Goal: Transaction & Acquisition: Purchase product/service

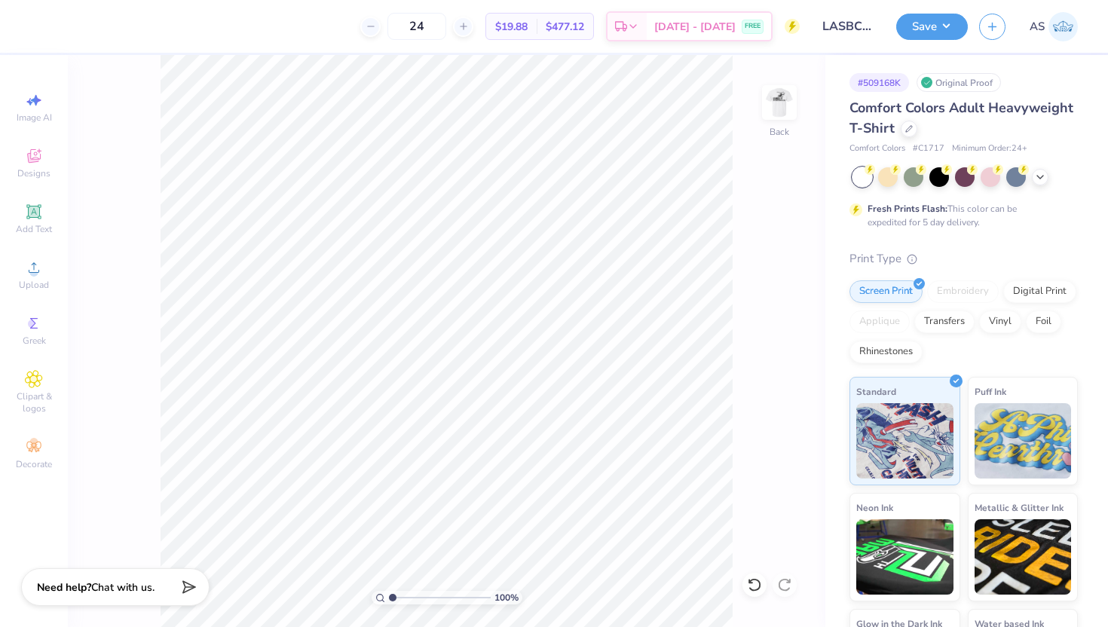
click at [739, 130] on div "100 % Back" at bounding box center [446, 341] width 757 height 572
click at [763, 115] on img at bounding box center [779, 102] width 60 height 60
click at [813, 100] on div "100 % Front" at bounding box center [446, 341] width 757 height 572
click at [770, 102] on img at bounding box center [779, 102] width 60 height 60
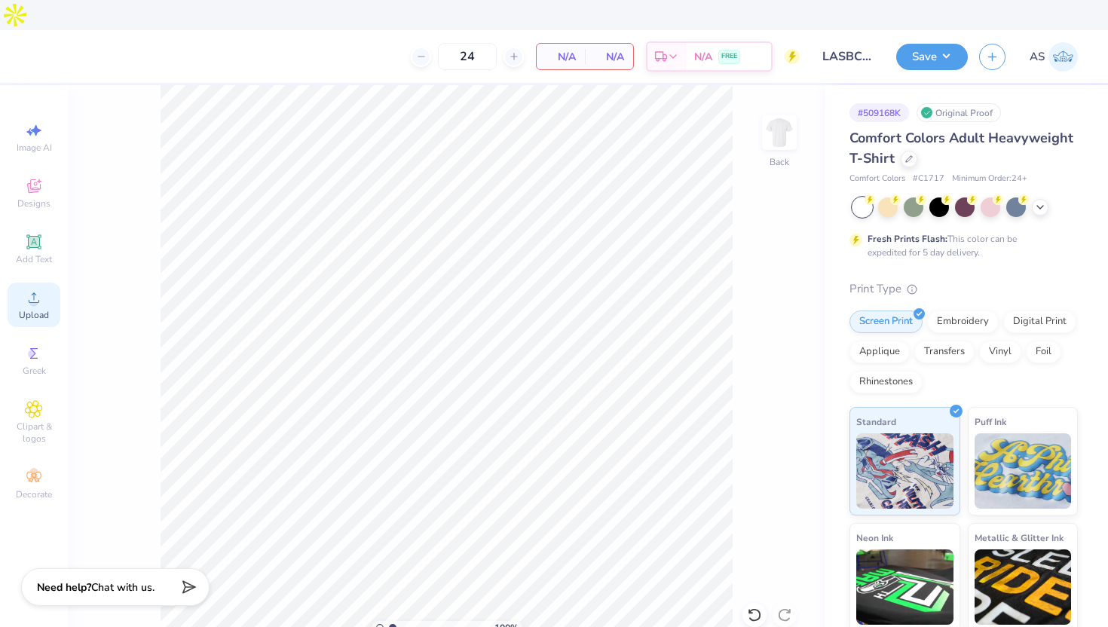
click at [8, 283] on div "Upload" at bounding box center [34, 305] width 53 height 44
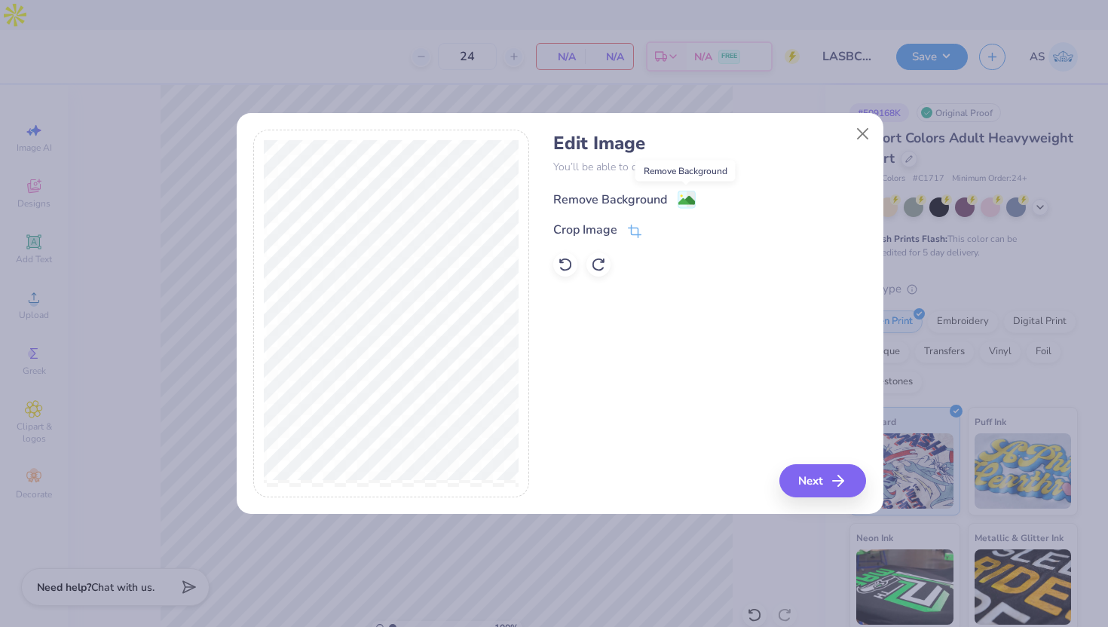
click at [689, 196] on image at bounding box center [686, 200] width 17 height 17
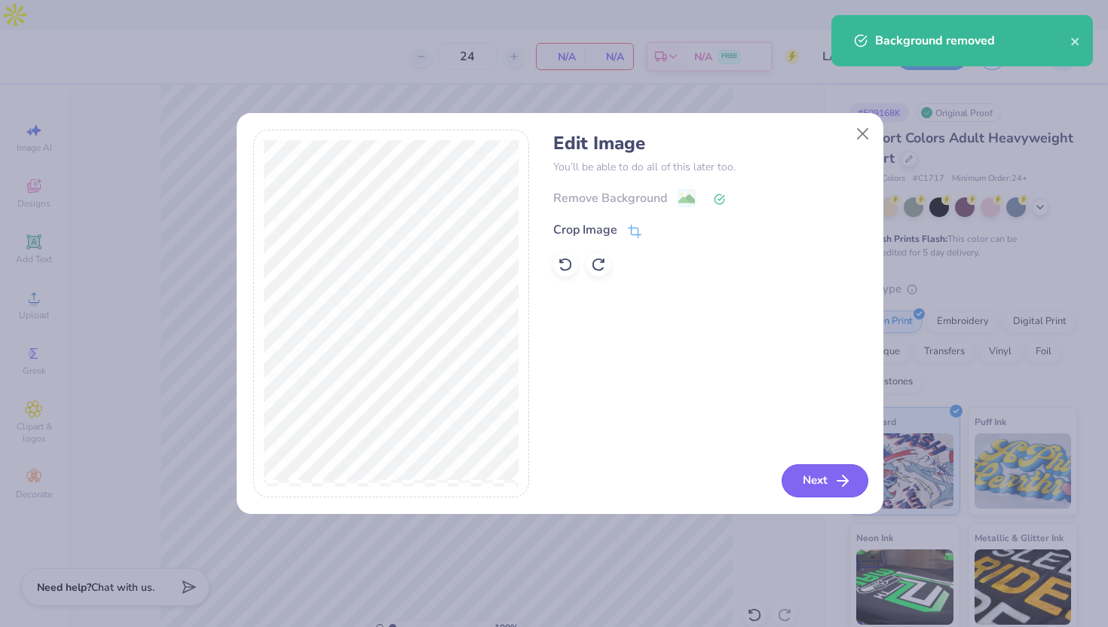
click at [831, 481] on button "Next" at bounding box center [824, 480] width 87 height 33
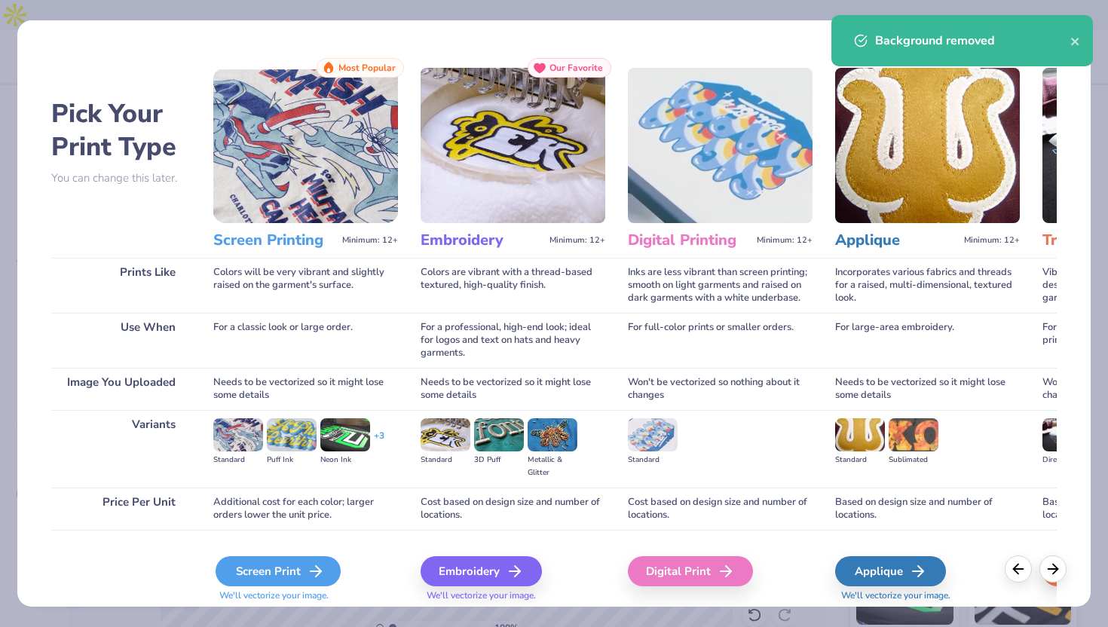
click at [321, 564] on icon at bounding box center [316, 571] width 18 height 18
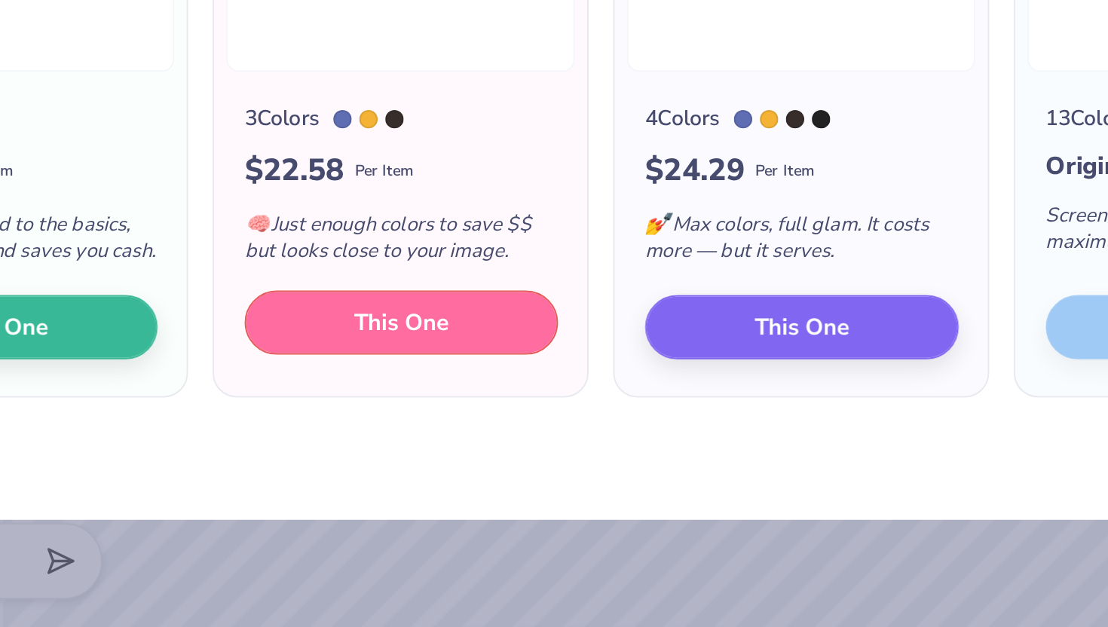
click at [384, 485] on button "This One" at bounding box center [357, 470] width 154 height 32
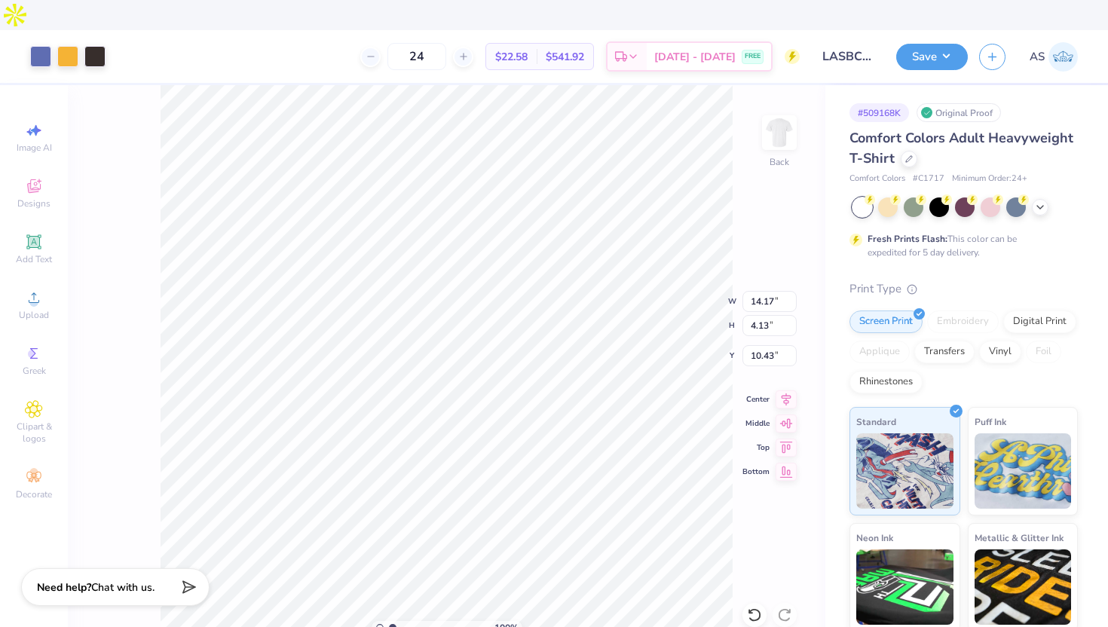
type input "12.69"
type input "3.70"
type input "3.00"
type input "12.08"
type input "3.52"
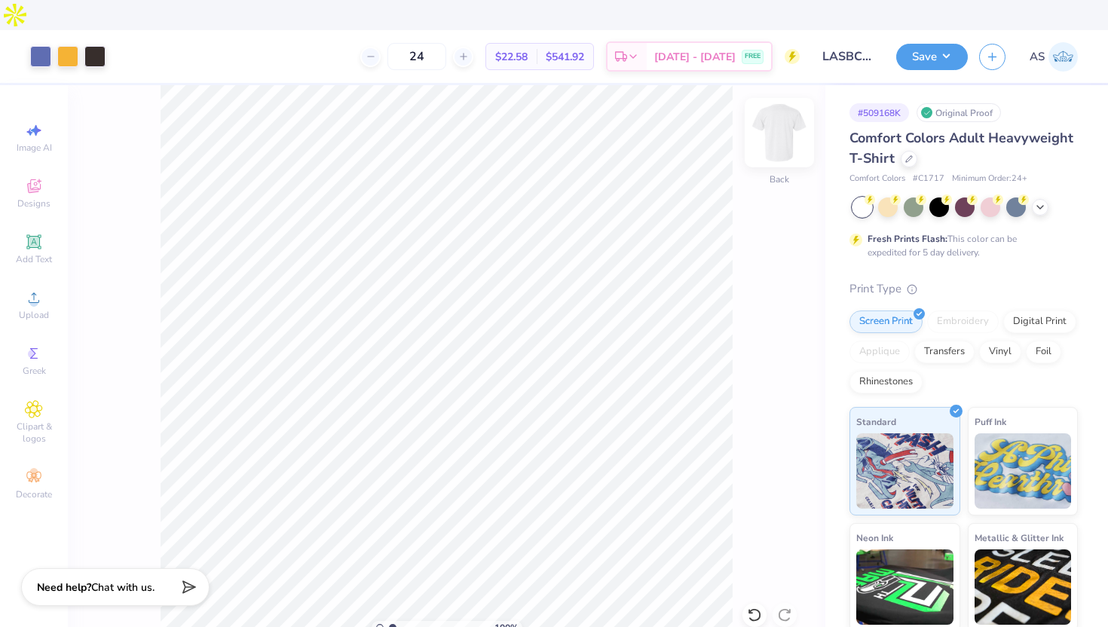
click at [775, 102] on img at bounding box center [779, 132] width 60 height 60
click at [47, 309] on span "Upload" at bounding box center [34, 315] width 30 height 12
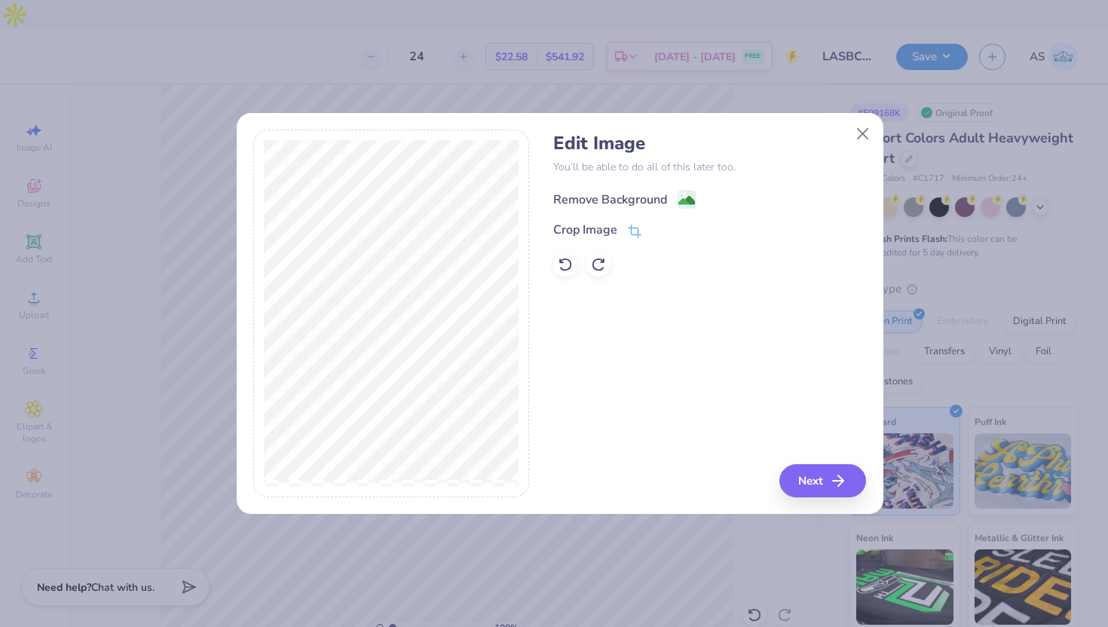
click at [678, 196] on image at bounding box center [686, 200] width 17 height 17
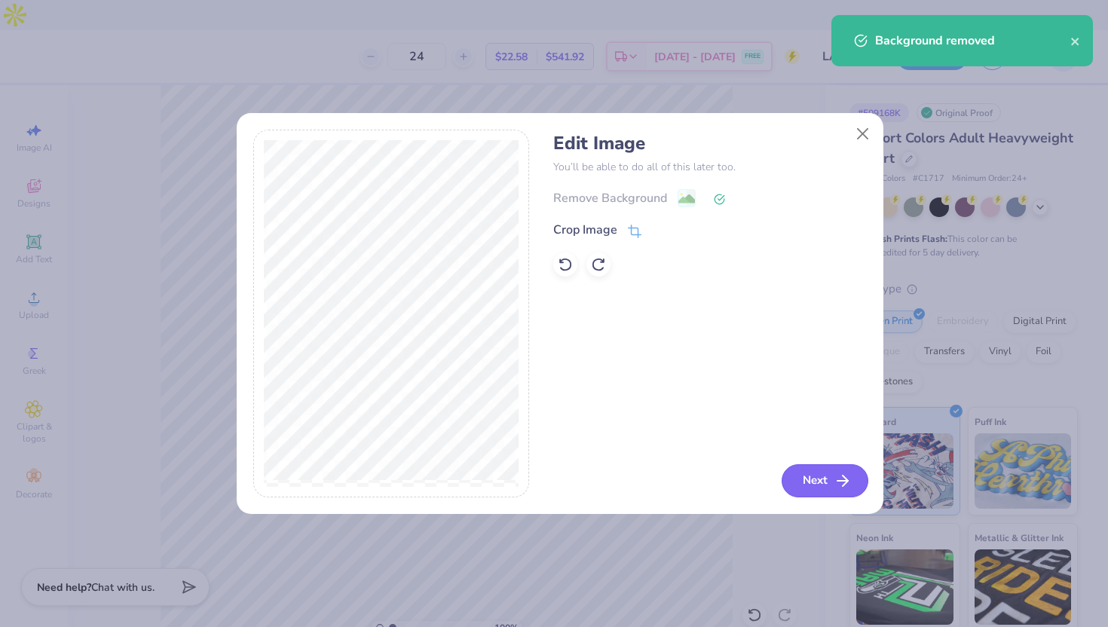
click at [833, 477] on button "Next" at bounding box center [824, 480] width 87 height 33
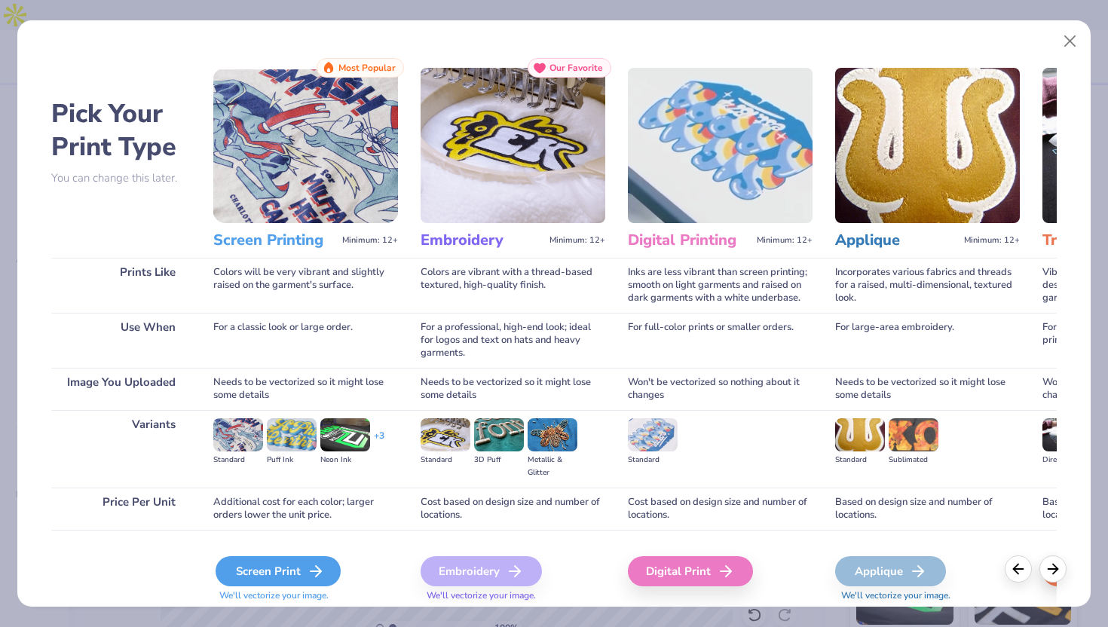
click at [311, 561] on div "Screen Print" at bounding box center [278, 571] width 125 height 30
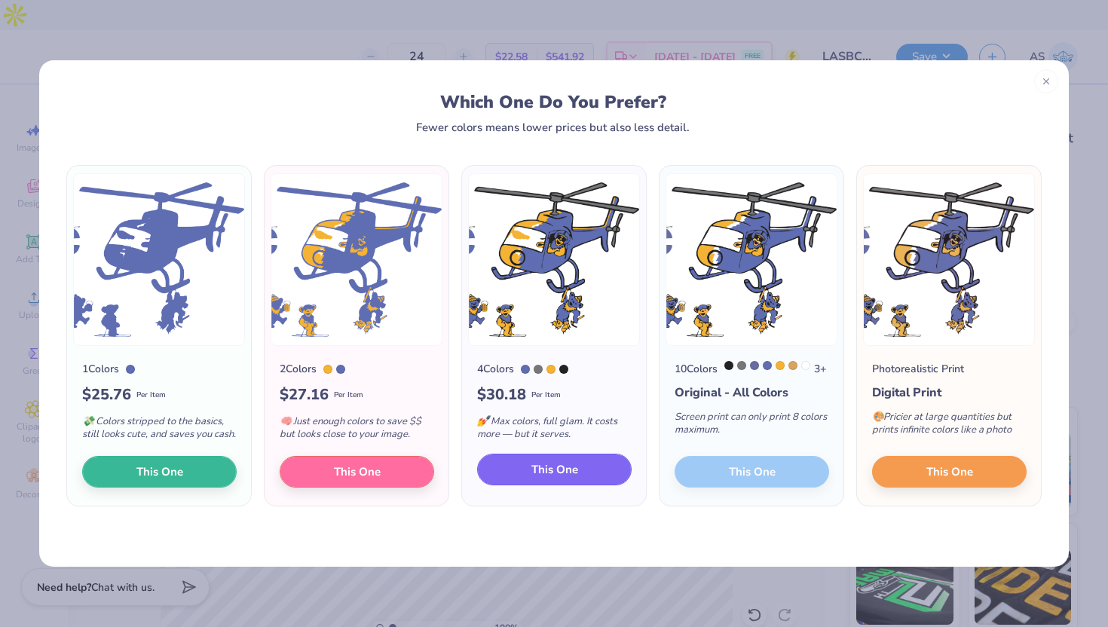
click at [570, 478] on span "This One" at bounding box center [554, 469] width 47 height 17
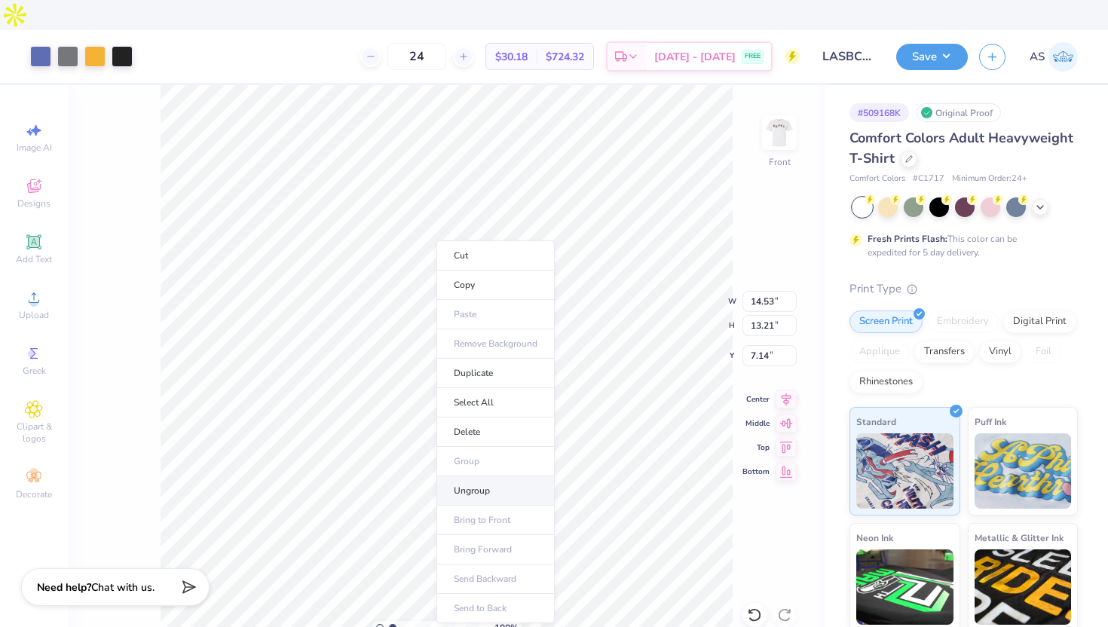
click at [520, 494] on li "Ungroup" at bounding box center [495, 490] width 118 height 29
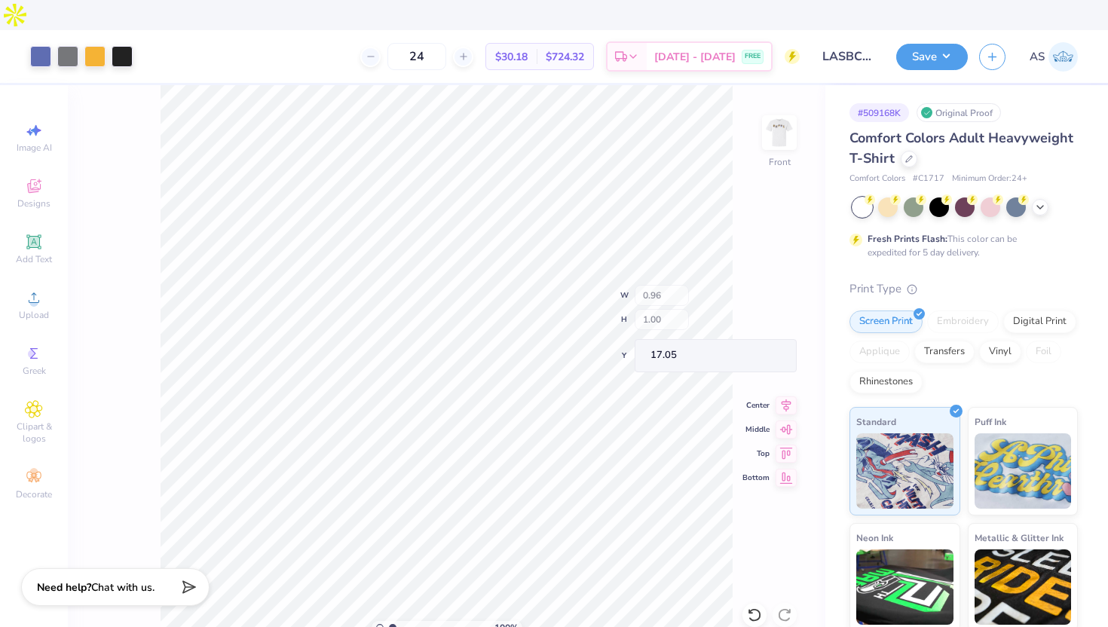
type input "14.06"
type input "13.00"
type input "7.14"
type input "0.43"
type input "0.63"
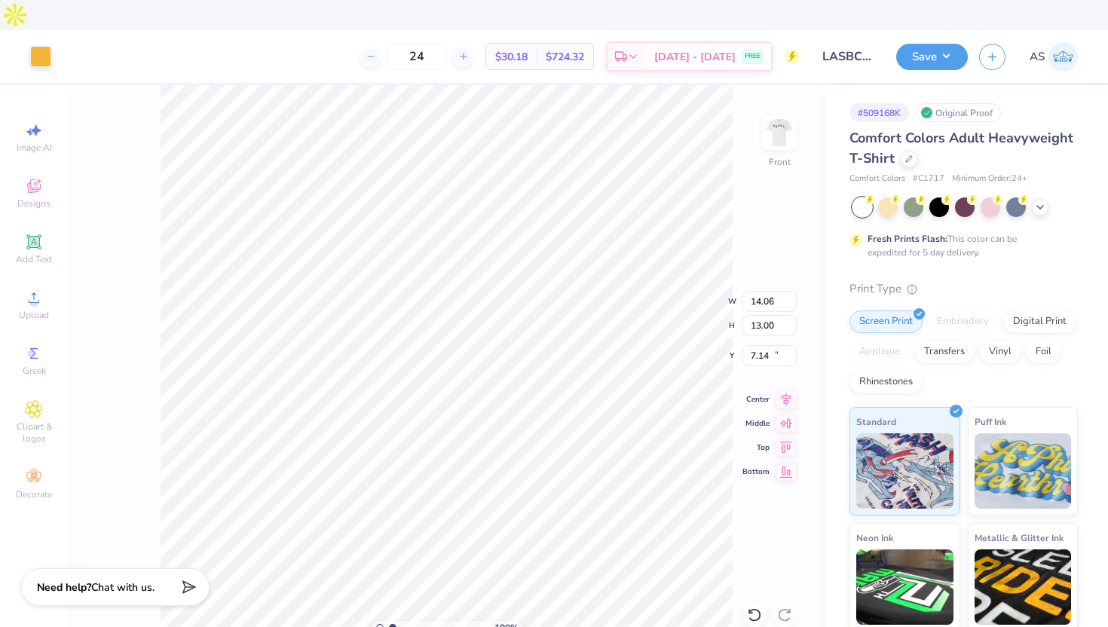
type input "17.55"
click at [763, 345] on input "7.14" at bounding box center [769, 355] width 54 height 21
type input "3.00"
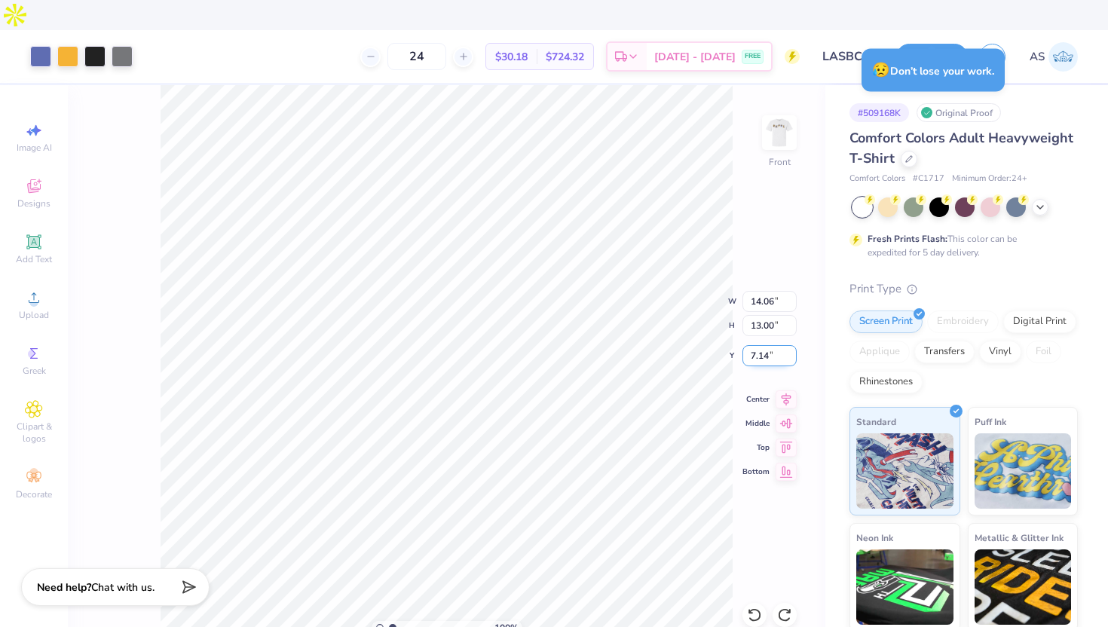
click at [758, 345] on input "7.14" at bounding box center [769, 355] width 54 height 21
type input "3.00"
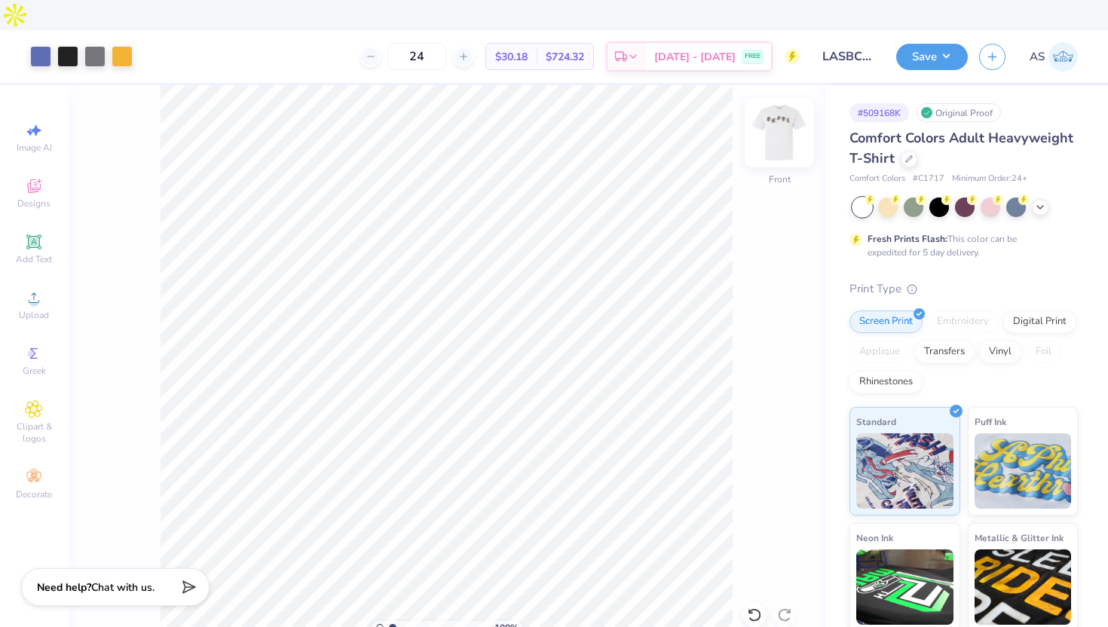
click at [781, 102] on img at bounding box center [779, 132] width 60 height 60
click at [799, 115] on div "100 % Back" at bounding box center [446, 371] width 757 height 572
click at [777, 109] on img at bounding box center [779, 132] width 60 height 60
click at [783, 107] on img at bounding box center [779, 132] width 60 height 60
click at [775, 102] on img at bounding box center [779, 132] width 60 height 60
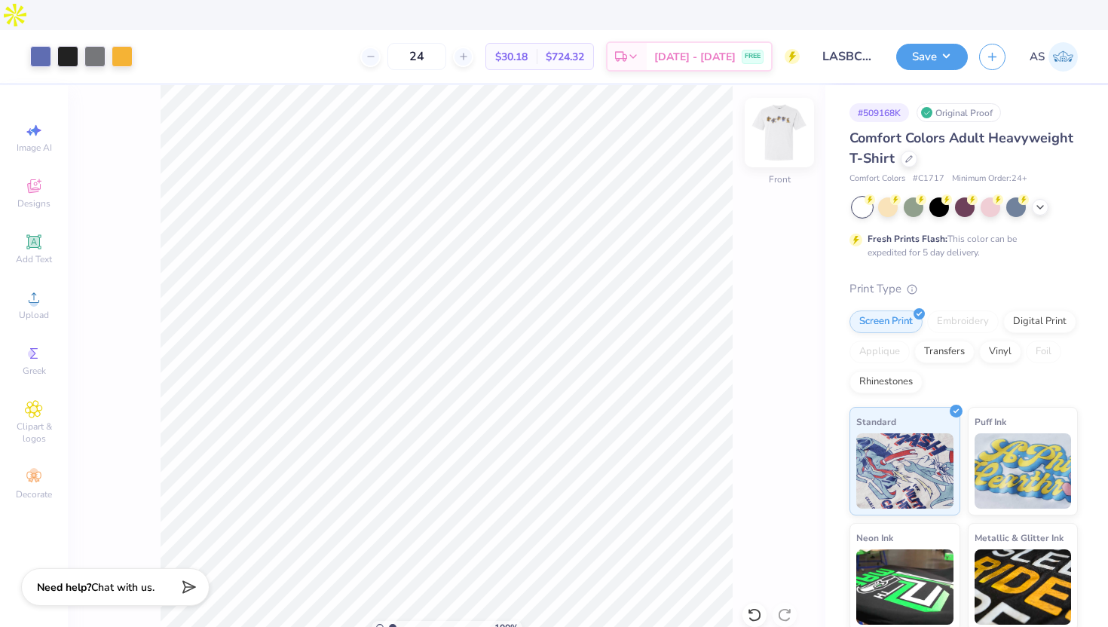
click at [790, 107] on img at bounding box center [779, 132] width 60 height 60
click at [792, 113] on img at bounding box center [779, 132] width 60 height 60
click at [71, 44] on div at bounding box center [67, 54] width 21 height 21
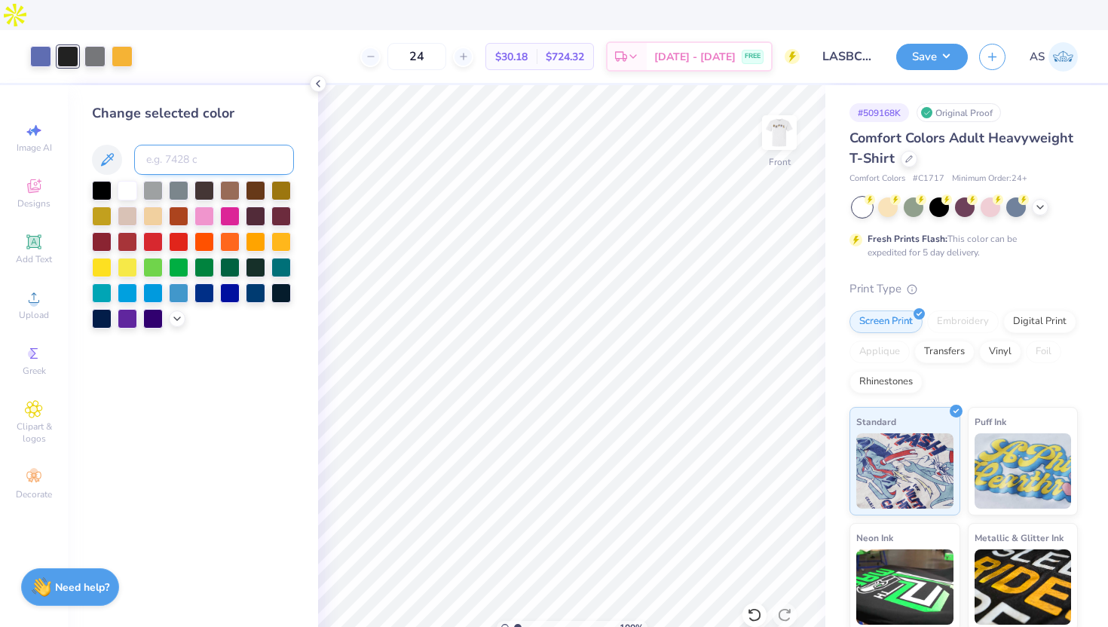
click at [201, 145] on input at bounding box center [214, 160] width 160 height 30
type input "440"
click at [87, 44] on div at bounding box center [94, 54] width 21 height 21
click at [204, 145] on input at bounding box center [214, 160] width 160 height 30
type input "440"
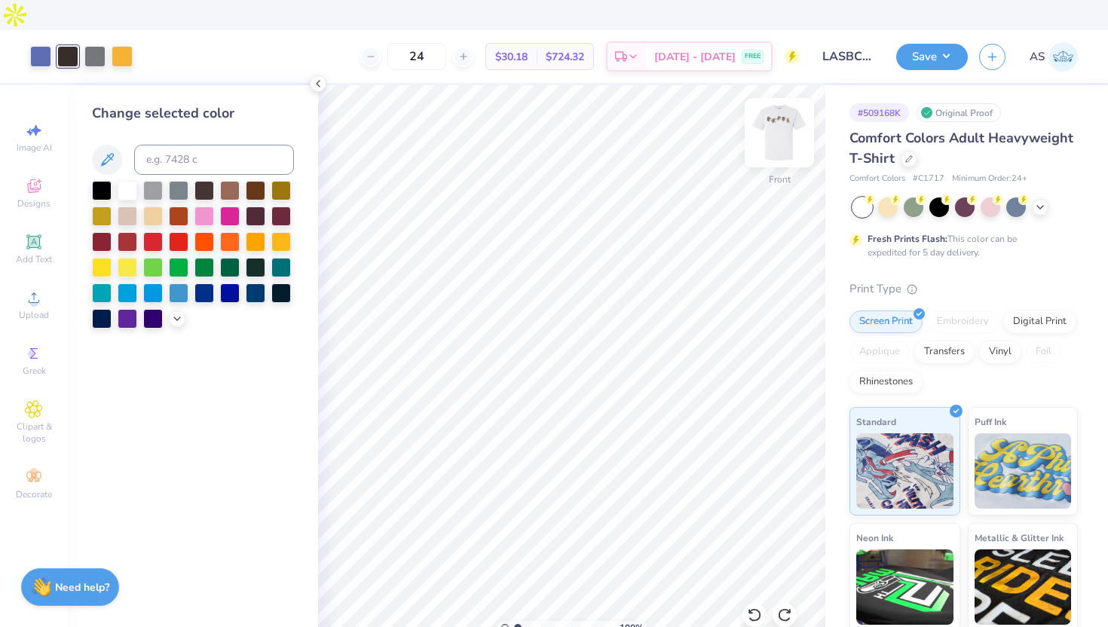
click at [770, 108] on img at bounding box center [779, 132] width 60 height 60
click at [777, 104] on img at bounding box center [779, 132] width 60 height 60
click at [315, 78] on icon at bounding box center [318, 84] width 12 height 12
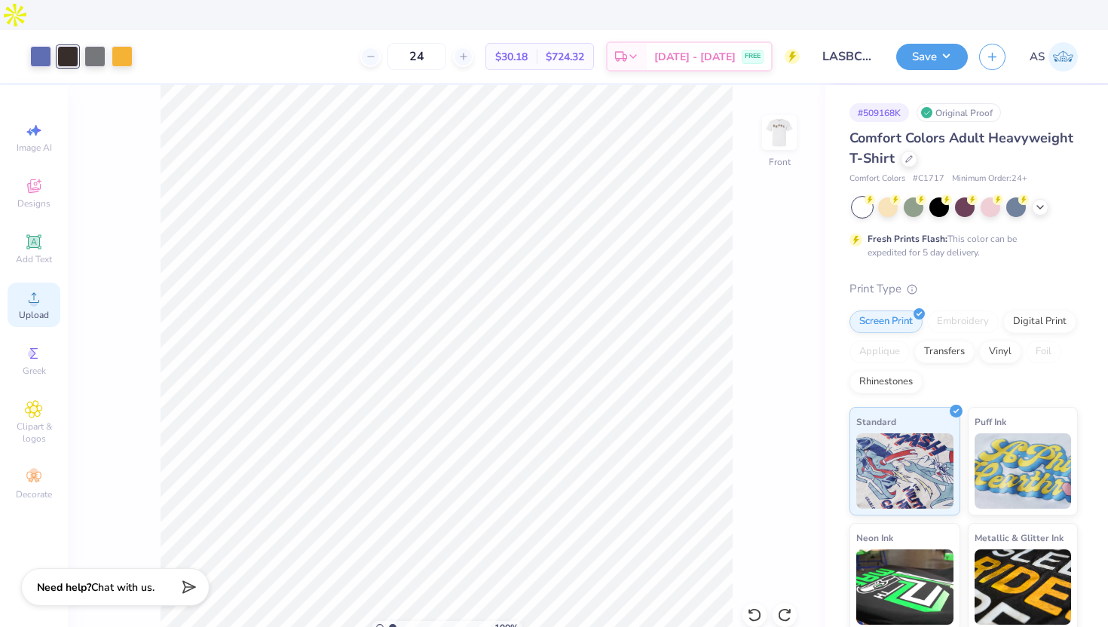
click at [43, 283] on div "Upload" at bounding box center [34, 305] width 53 height 44
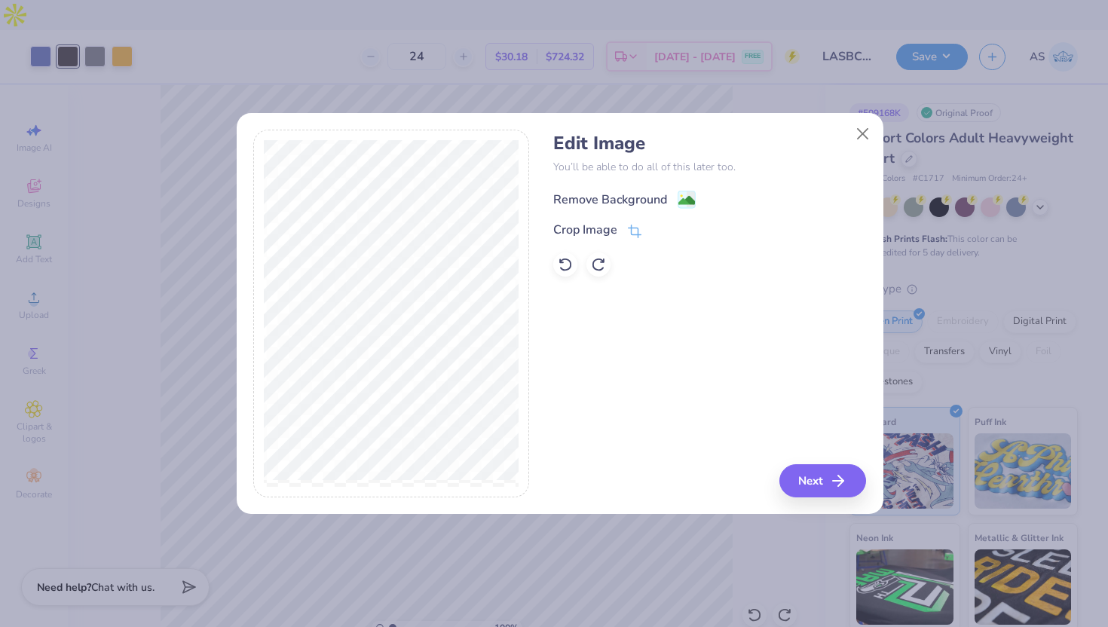
click at [682, 198] on image at bounding box center [686, 200] width 17 height 17
click at [830, 491] on button "Next" at bounding box center [824, 480] width 87 height 33
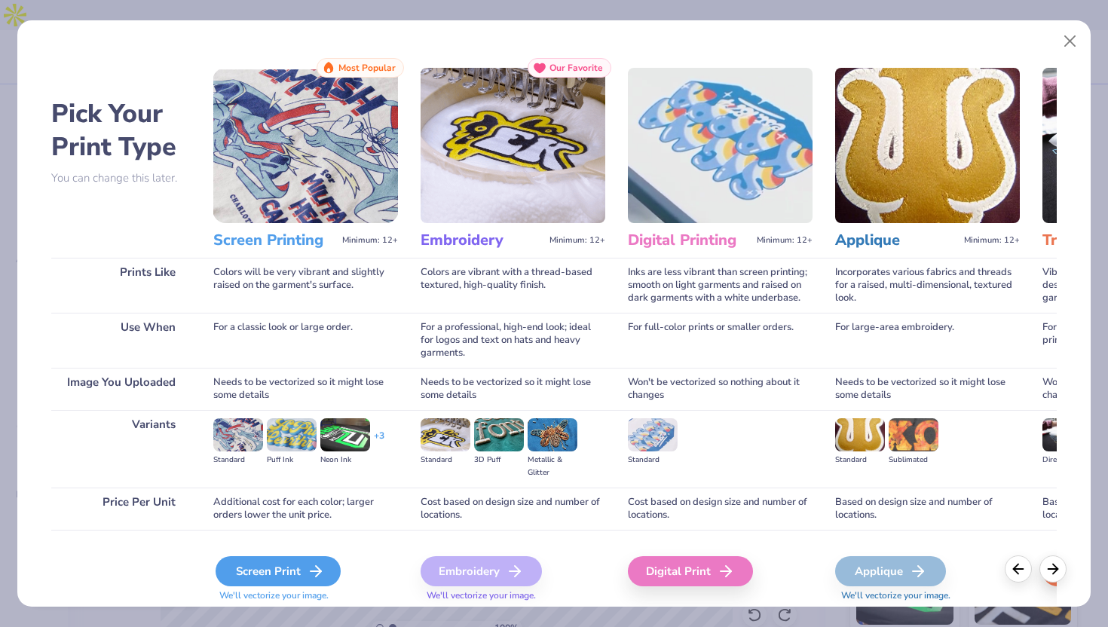
click at [278, 556] on div "Screen Print" at bounding box center [278, 571] width 125 height 30
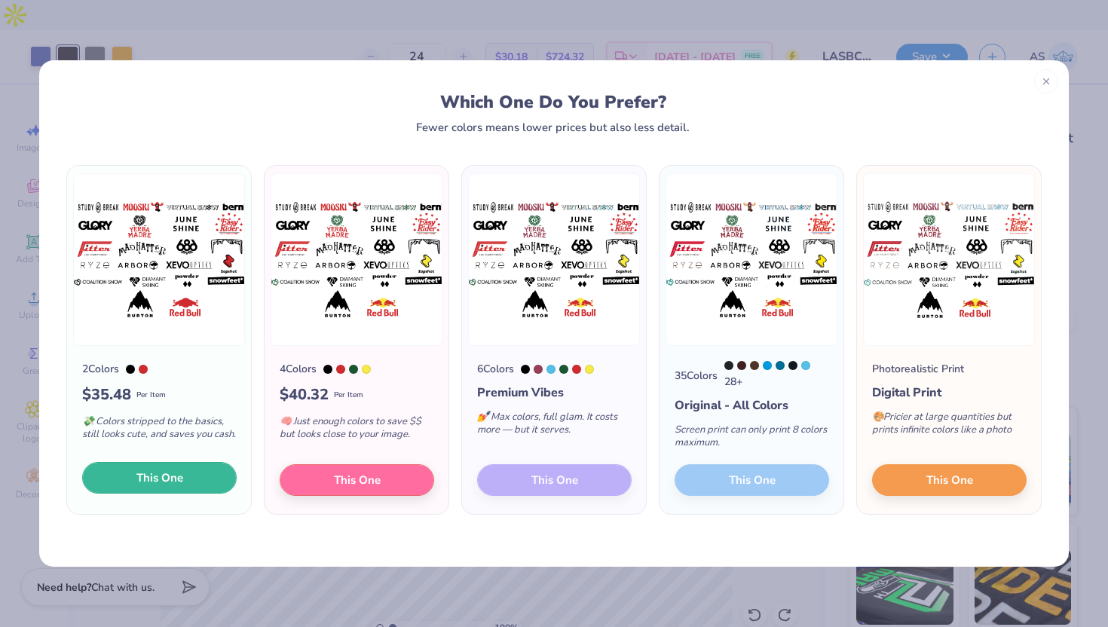
click at [206, 478] on button "This One" at bounding box center [159, 478] width 154 height 32
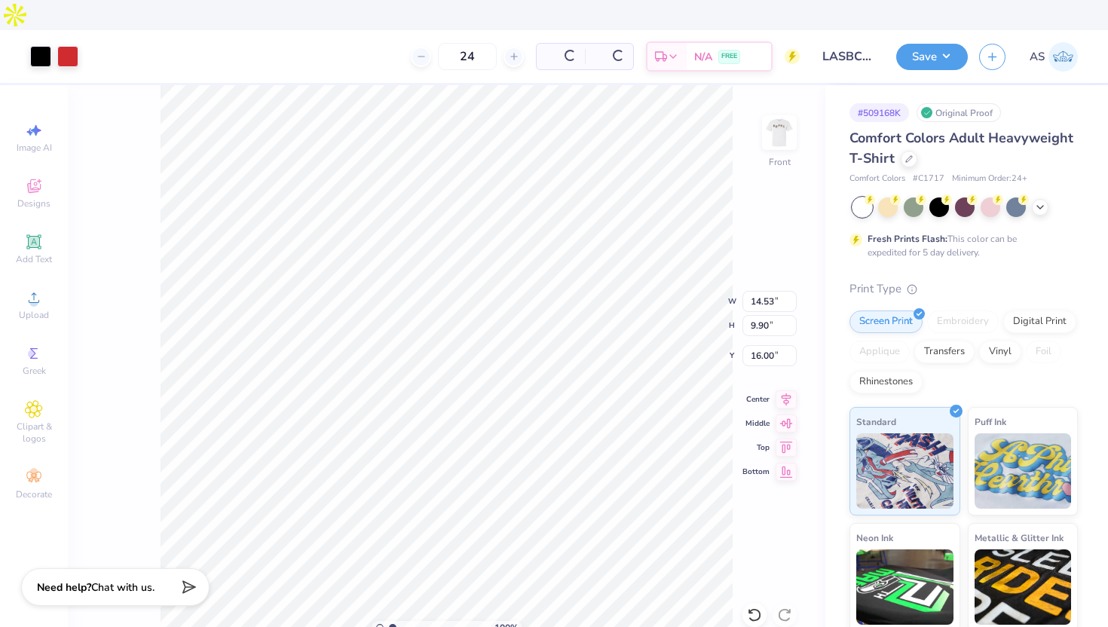
type input "16.00"
click at [48, 44] on div at bounding box center [40, 54] width 21 height 21
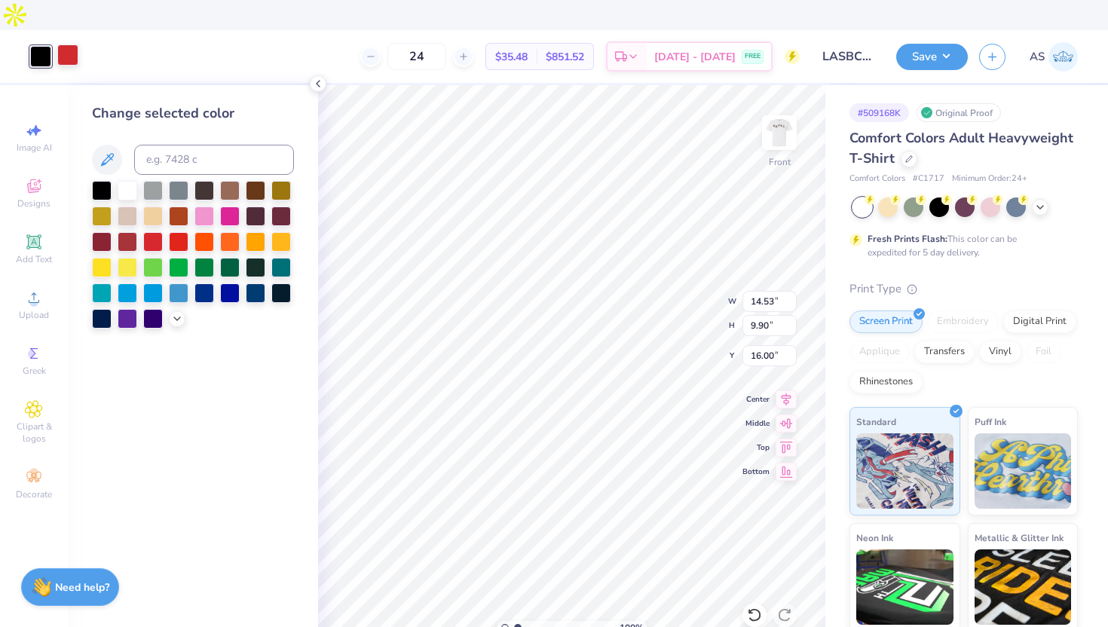
click at [78, 44] on div at bounding box center [67, 54] width 21 height 21
click at [99, 179] on div at bounding box center [102, 189] width 20 height 20
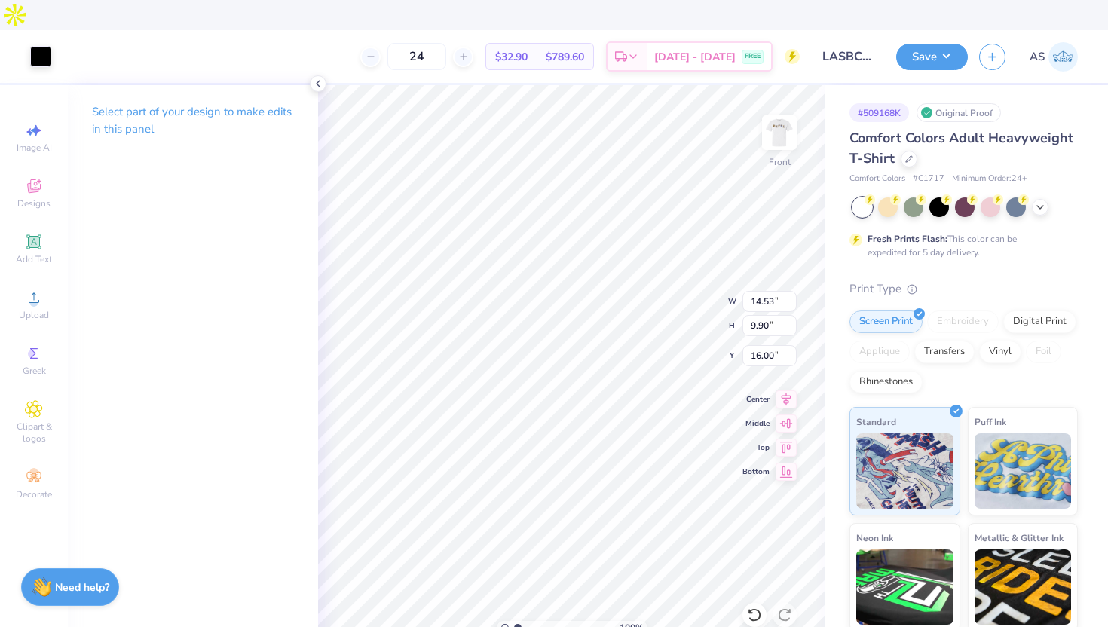
type input "8.57"
type input "5.84"
type input "16.47"
type input "10.21"
type input "6.95"
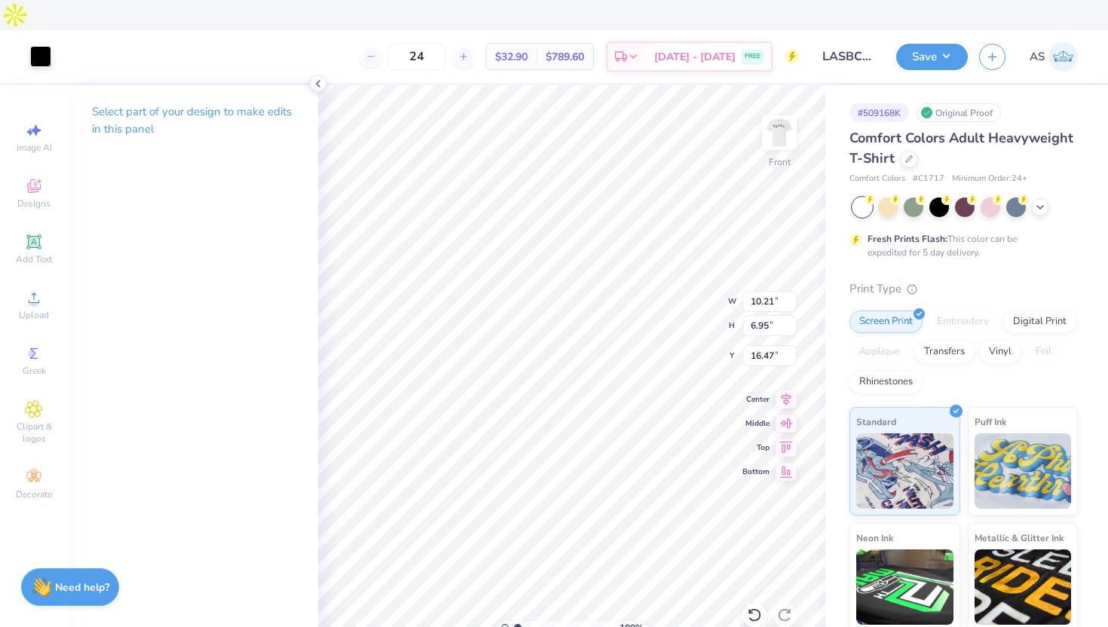
type input "16.46"
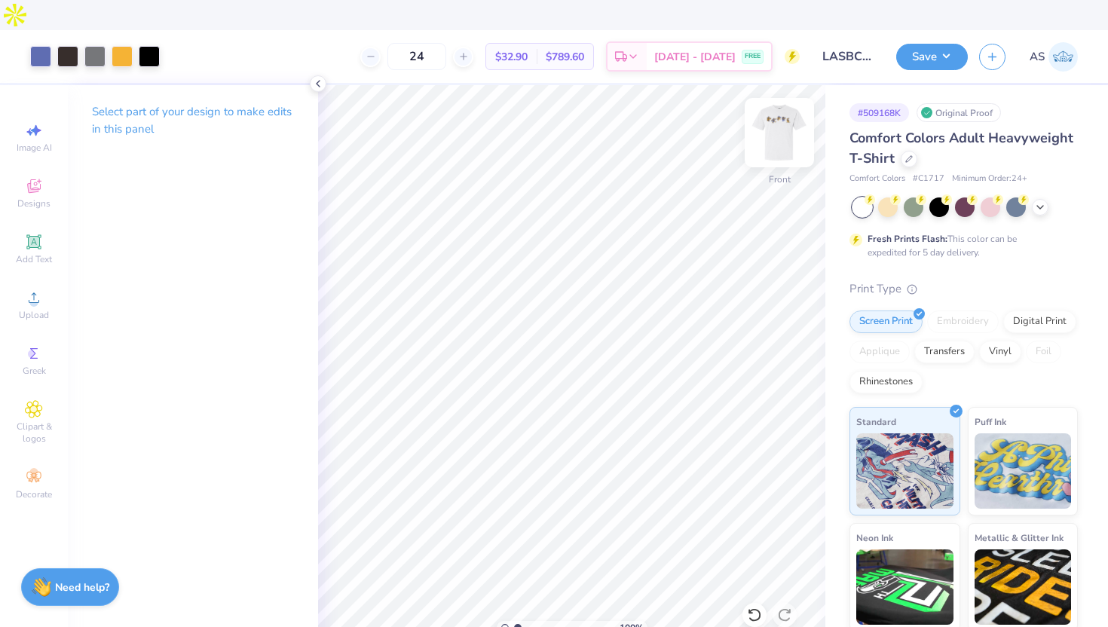
click at [783, 102] on img at bounding box center [779, 132] width 60 height 60
click at [924, 41] on button "Save" at bounding box center [932, 54] width 72 height 26
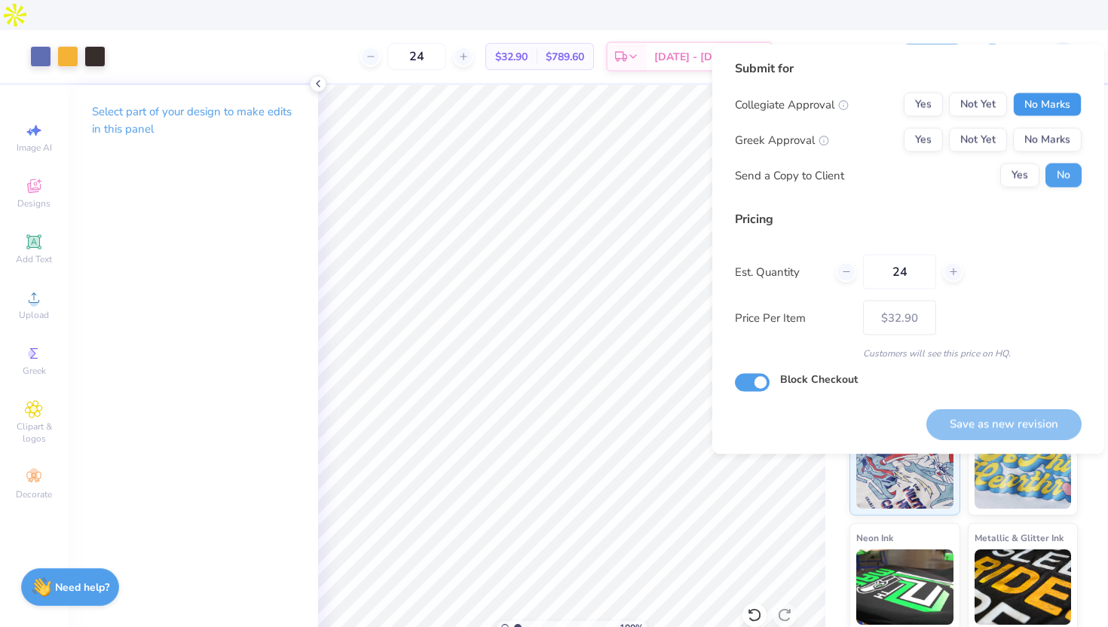
click at [1061, 112] on button "No Marks" at bounding box center [1047, 105] width 69 height 24
click at [1060, 139] on button "No Marks" at bounding box center [1047, 140] width 69 height 24
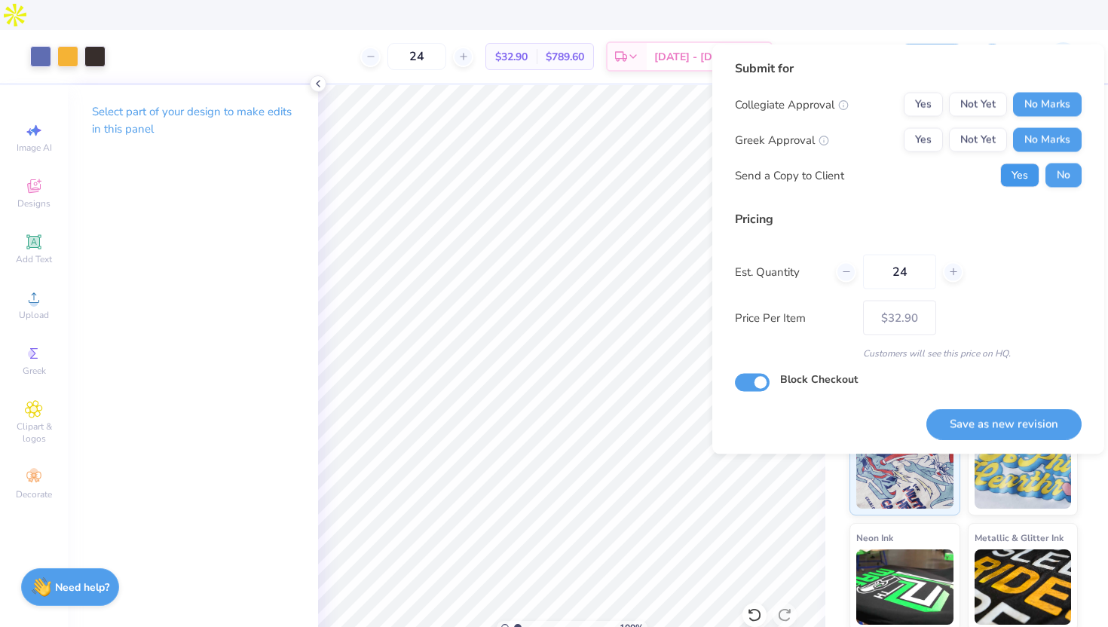
click at [1007, 182] on button "Yes" at bounding box center [1019, 176] width 39 height 24
click at [1006, 425] on button "Save as new revision" at bounding box center [1003, 423] width 155 height 31
type input "$32.90"
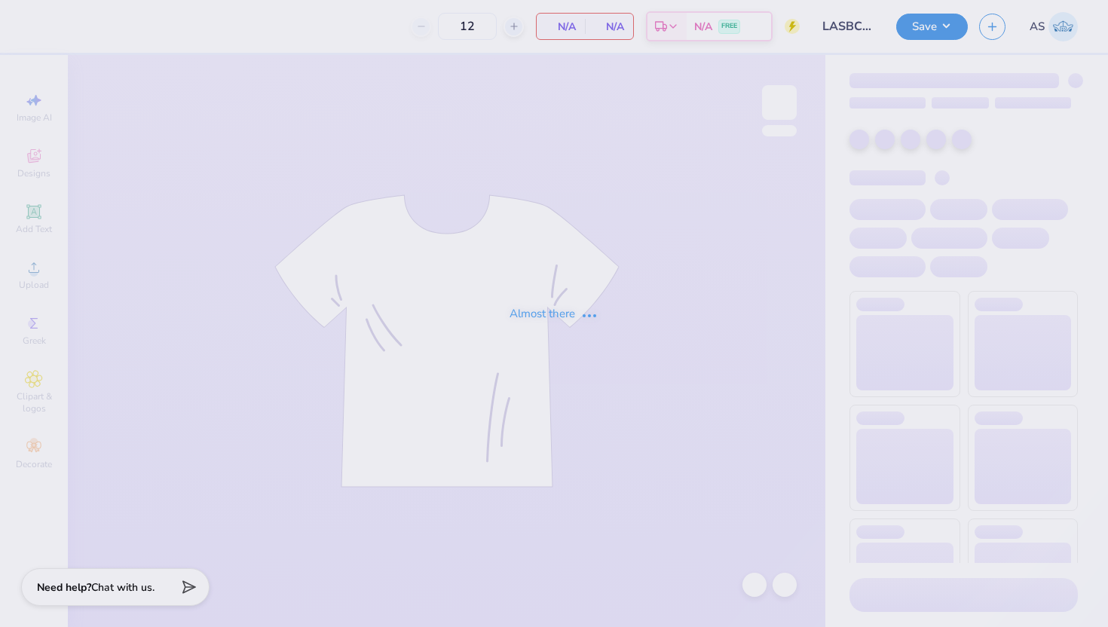
type input "LASBC Annual Shirts"
type input "24"
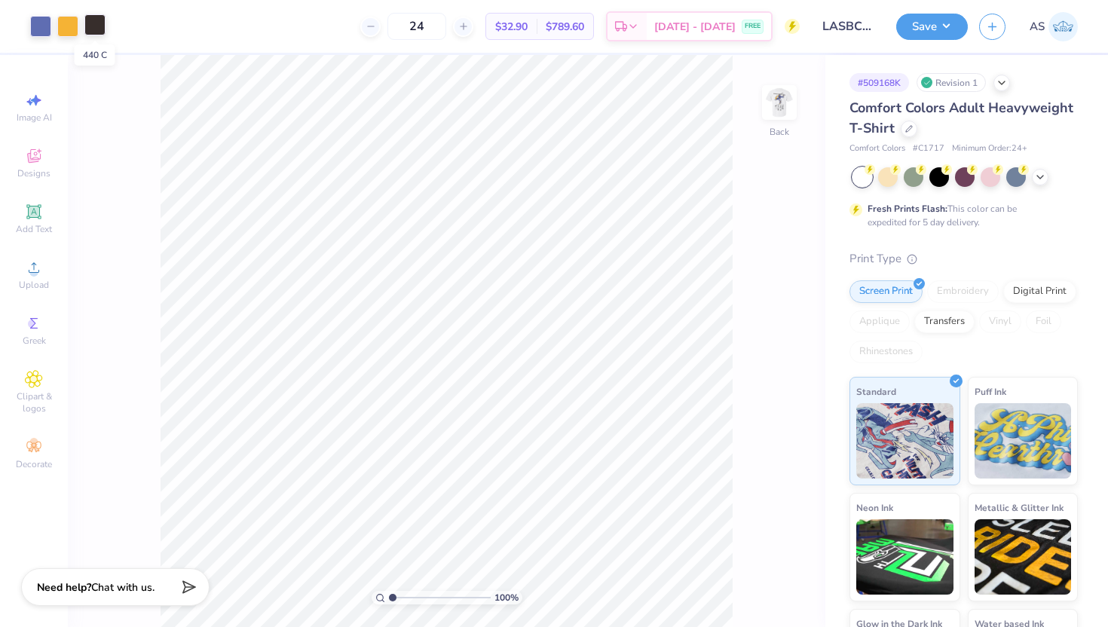
click at [94, 32] on div at bounding box center [94, 24] width 21 height 21
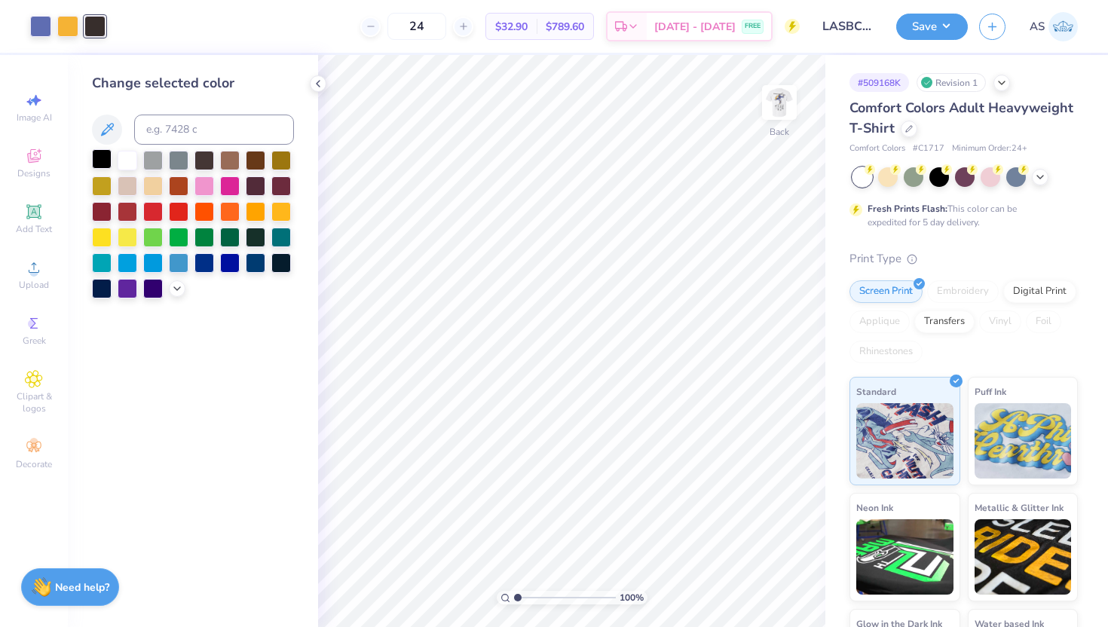
click at [100, 163] on div at bounding box center [102, 159] width 20 height 20
click at [795, 112] on img at bounding box center [779, 102] width 60 height 60
click at [70, 26] on div at bounding box center [67, 24] width 21 height 21
click at [104, 159] on div at bounding box center [102, 159] width 20 height 20
click at [766, 112] on img at bounding box center [779, 102] width 60 height 60
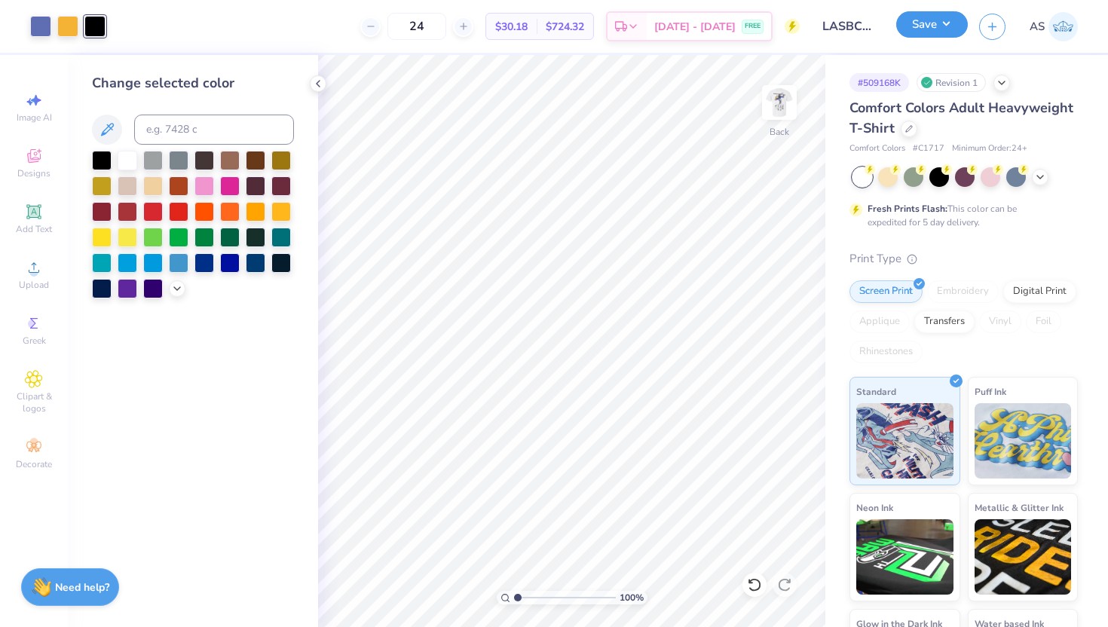
click at [925, 29] on button "Save" at bounding box center [932, 24] width 72 height 26
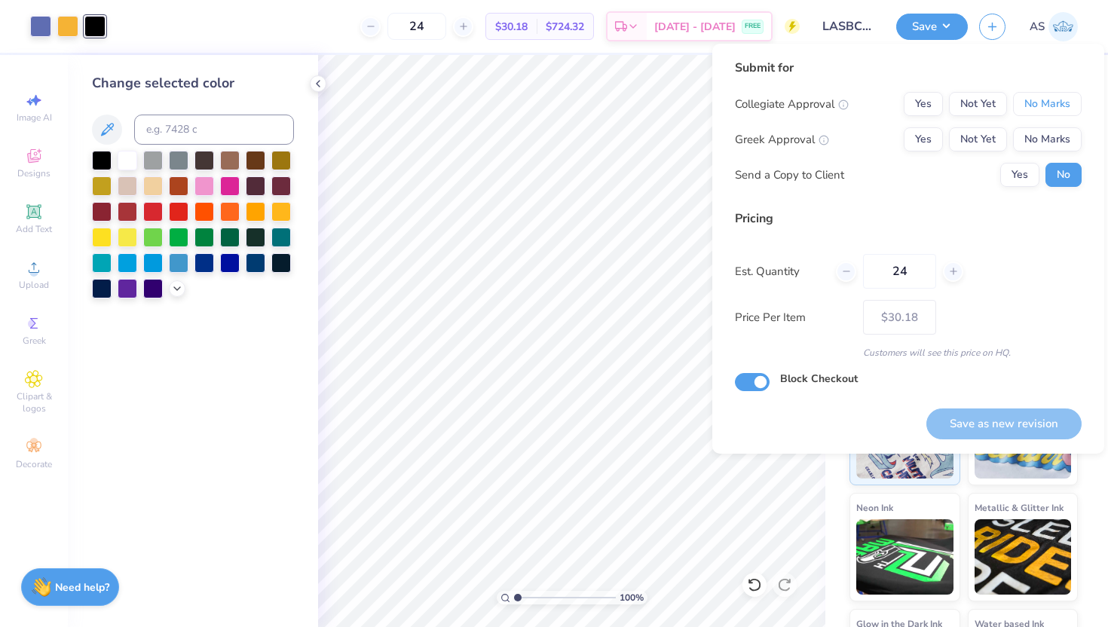
click at [1041, 104] on button "No Marks" at bounding box center [1047, 104] width 69 height 24
click at [1055, 139] on button "No Marks" at bounding box center [1047, 139] width 69 height 24
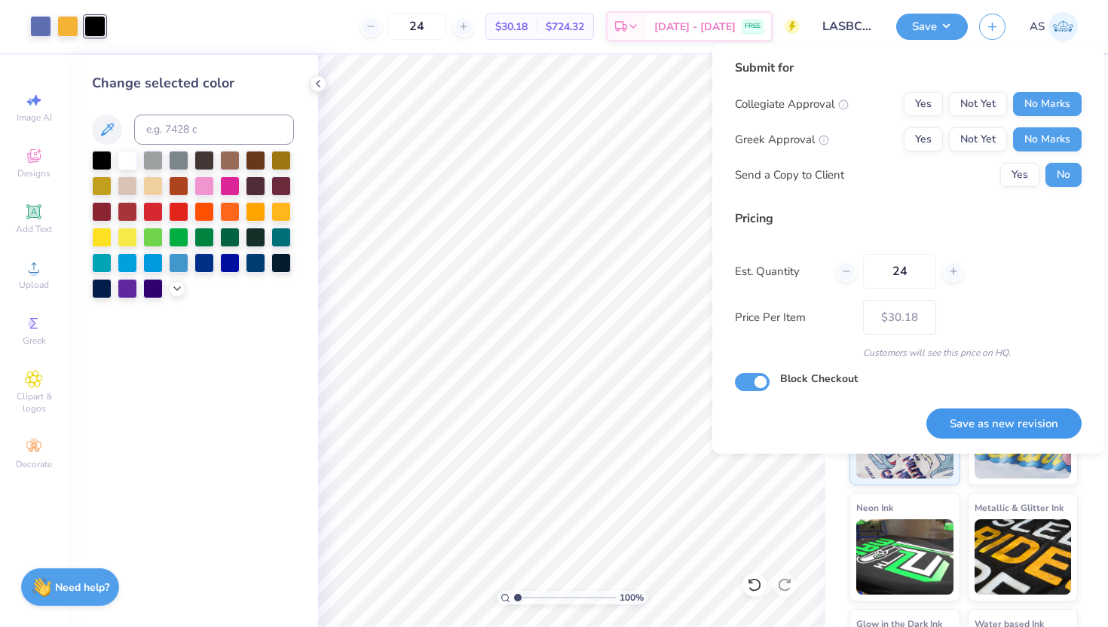
click at [1028, 413] on button "Save as new revision" at bounding box center [1003, 423] width 155 height 31
type input "$30.18"
